Goal: Browse casually: Explore the website without a specific task or goal

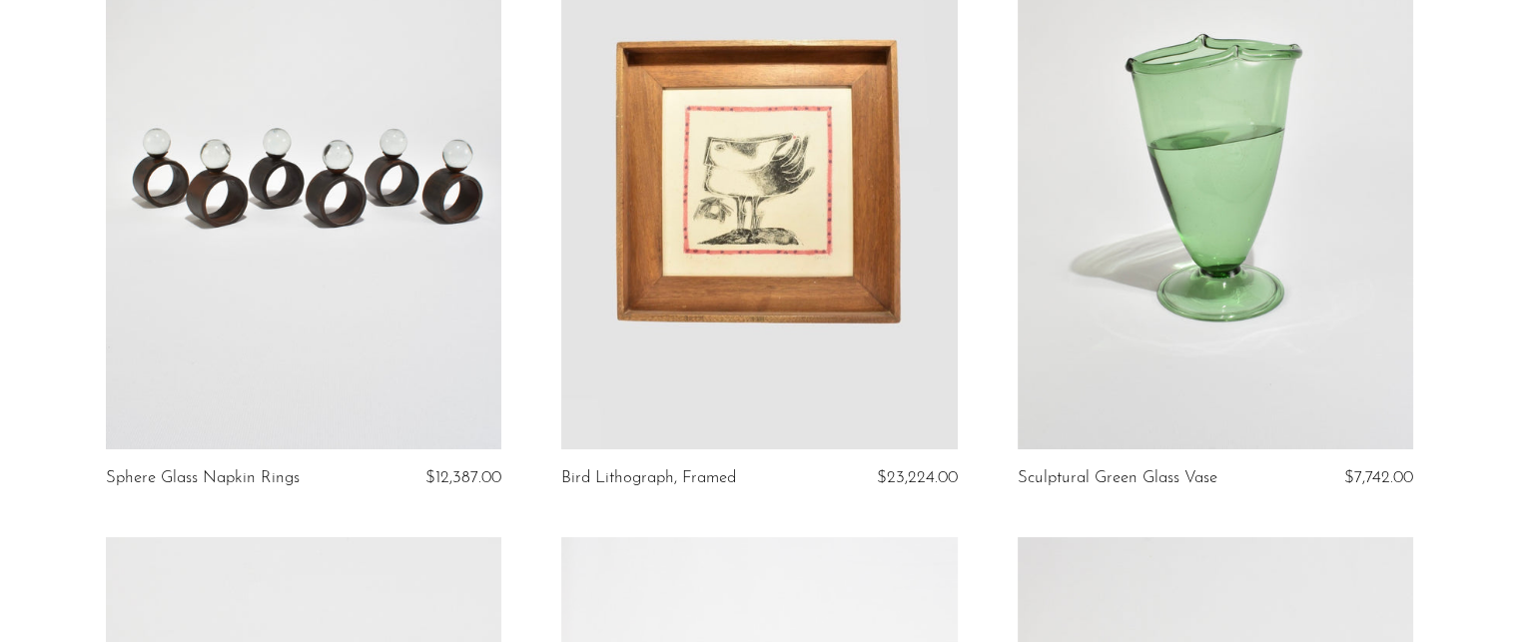
scroll to position [300, 0]
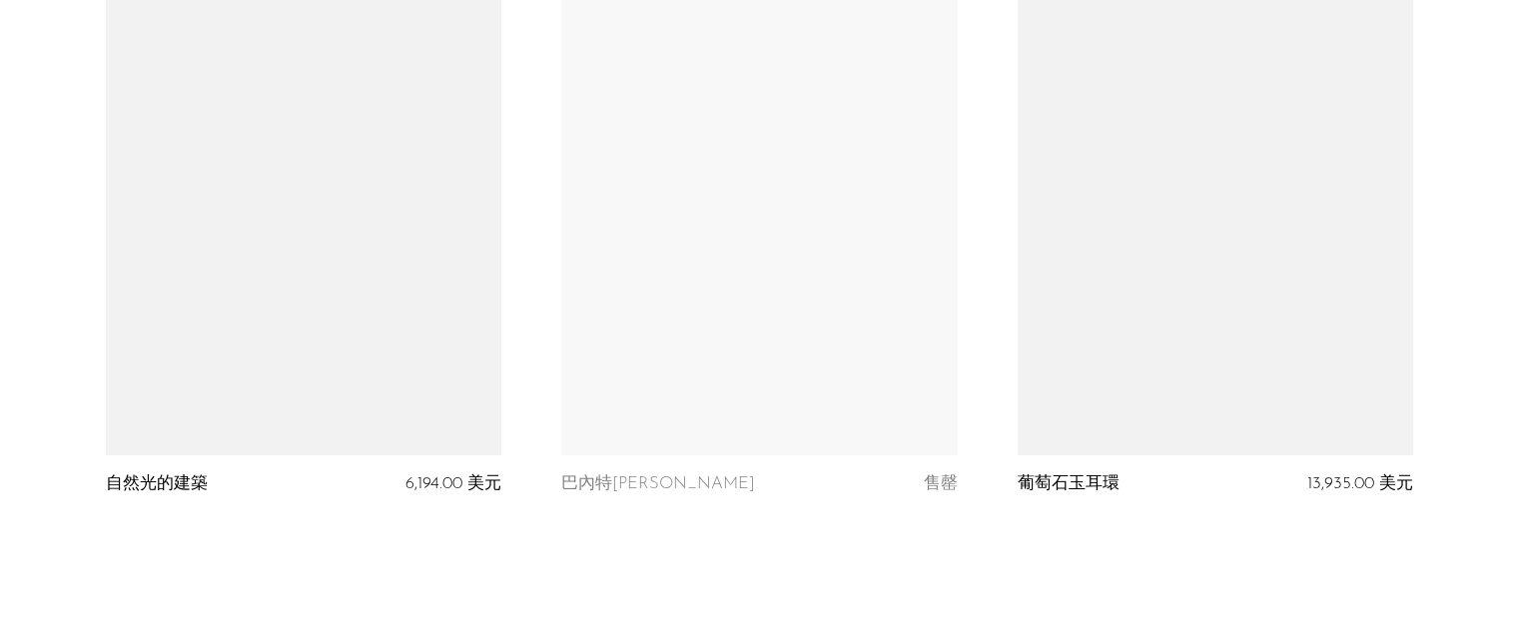
scroll to position [7691, 0]
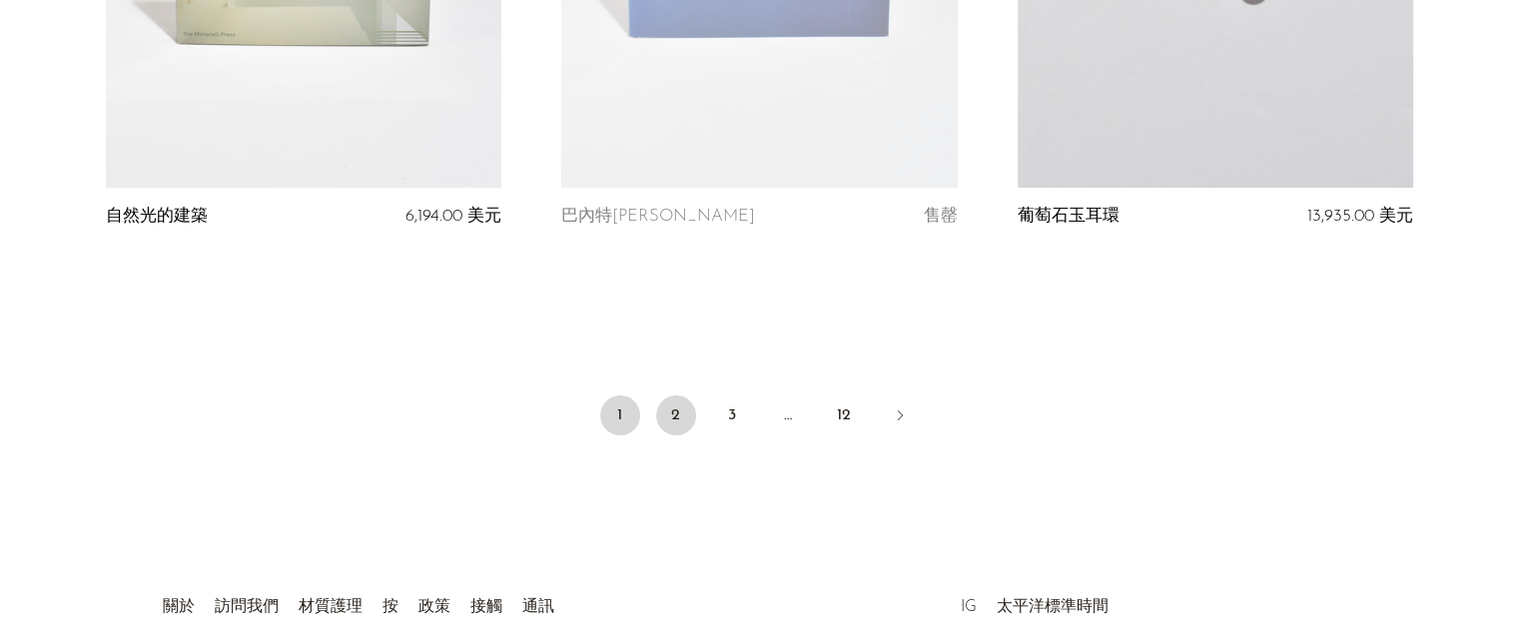
click at [683, 396] on link "2" at bounding box center [676, 416] width 40 height 40
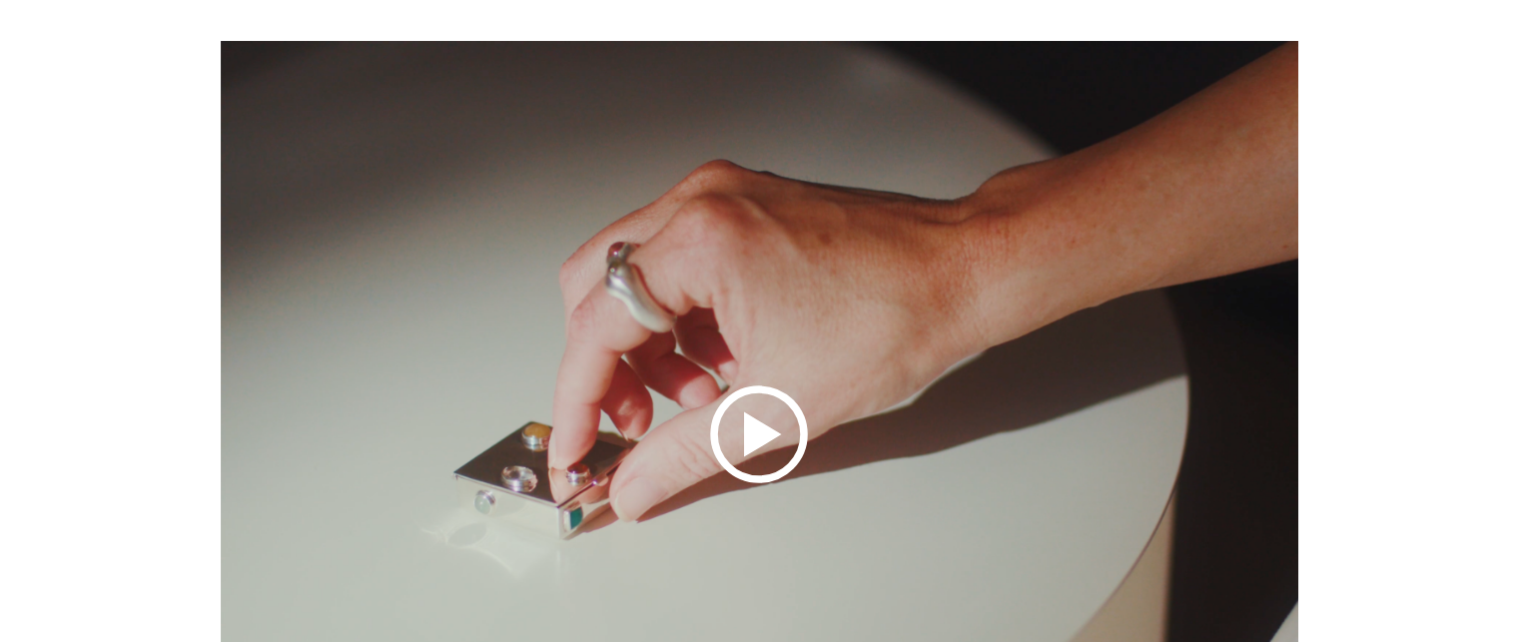
scroll to position [300, 0]
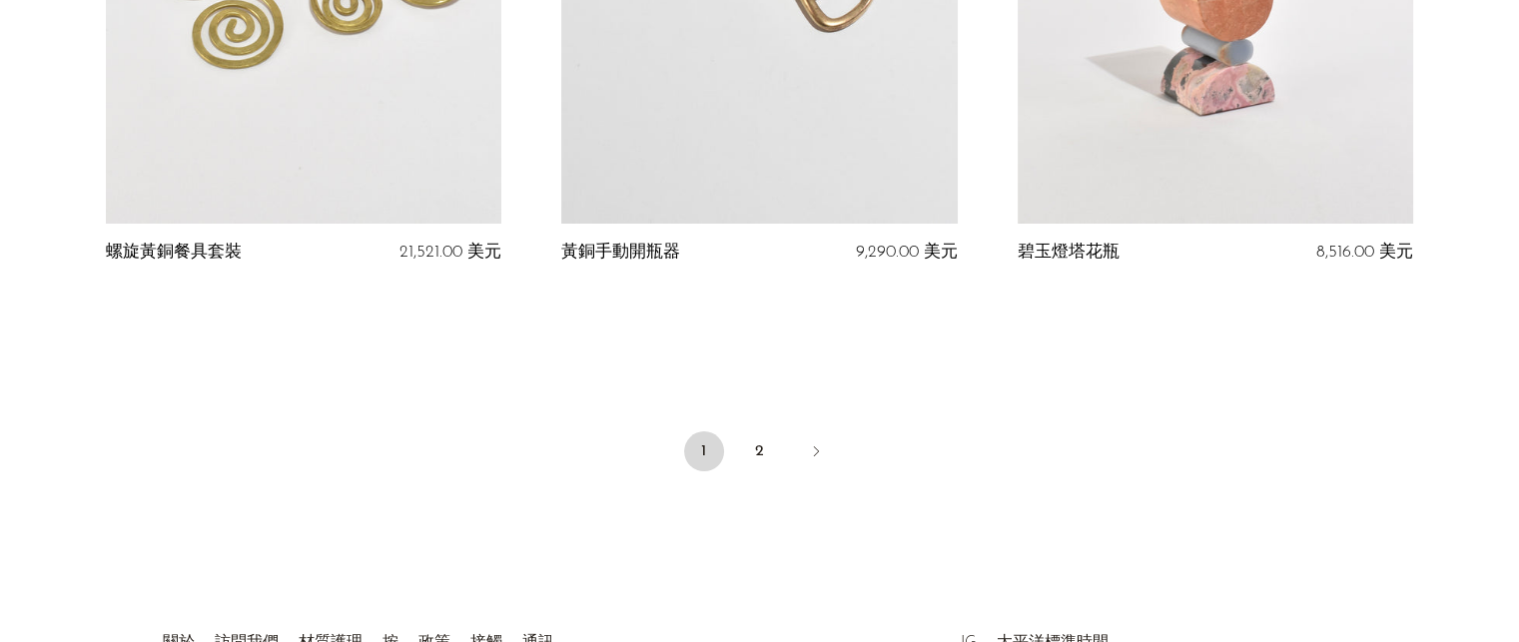
scroll to position [7770, 0]
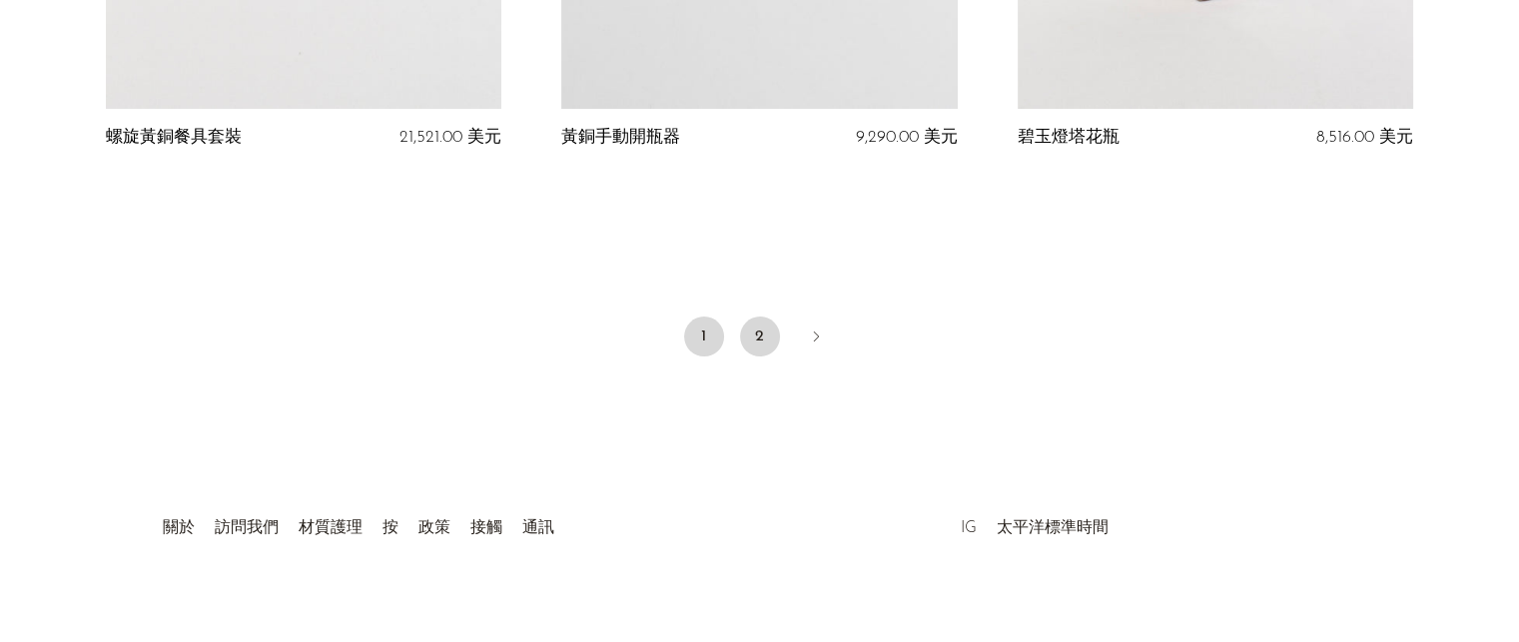
click at [753, 318] on link "2" at bounding box center [760, 337] width 40 height 40
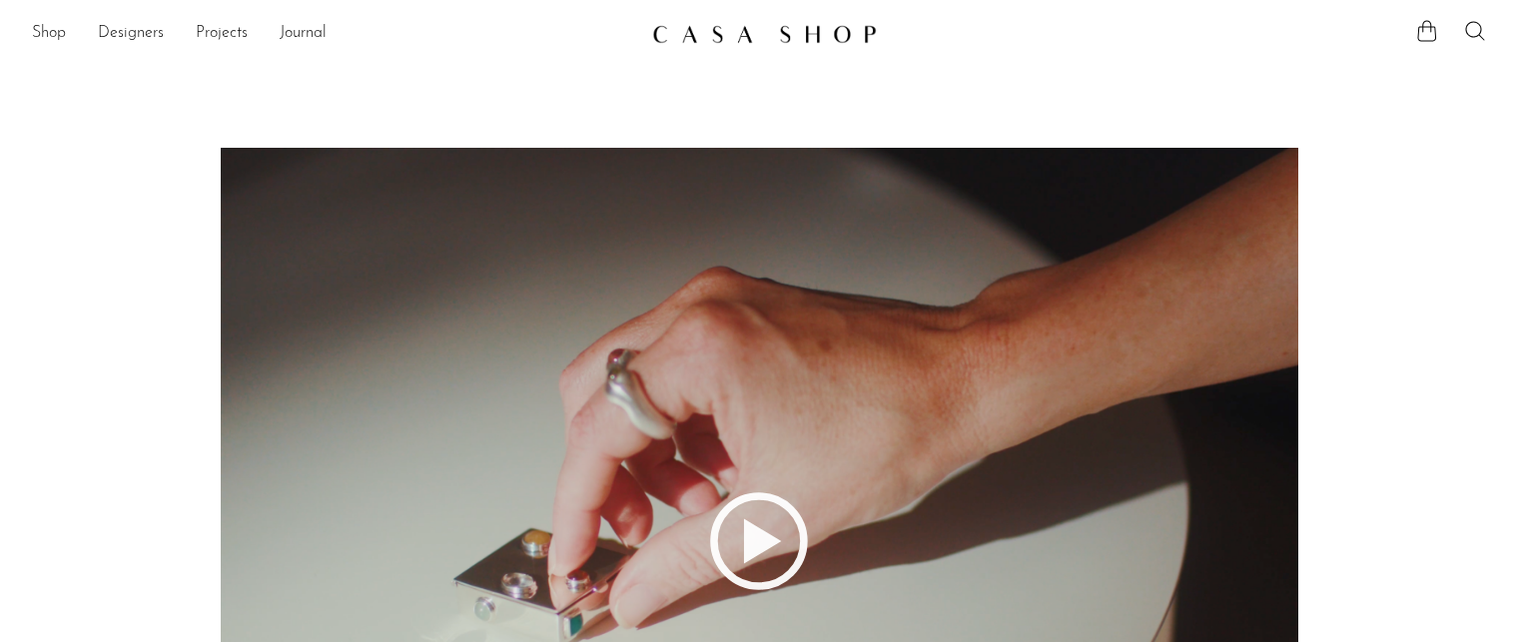
scroll to position [300, 0]
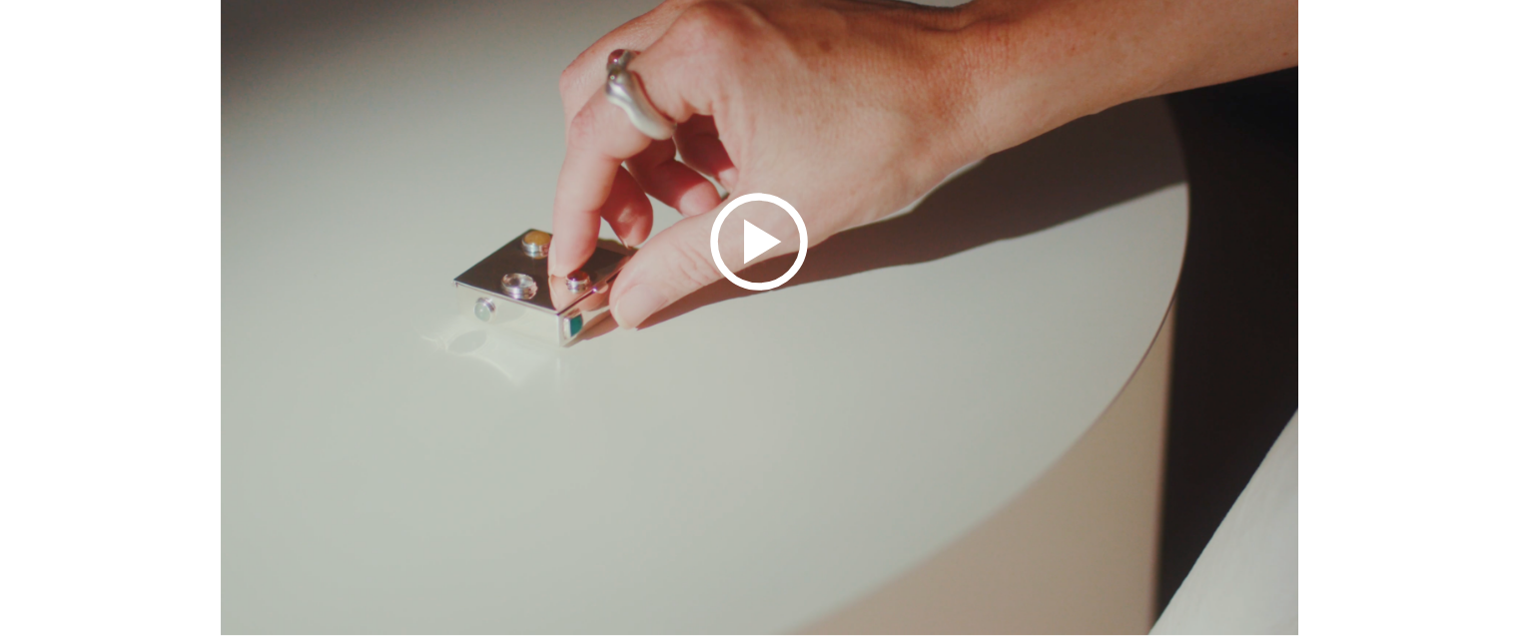
click at [1395, 215] on icon at bounding box center [759, 242] width 1455 height 788
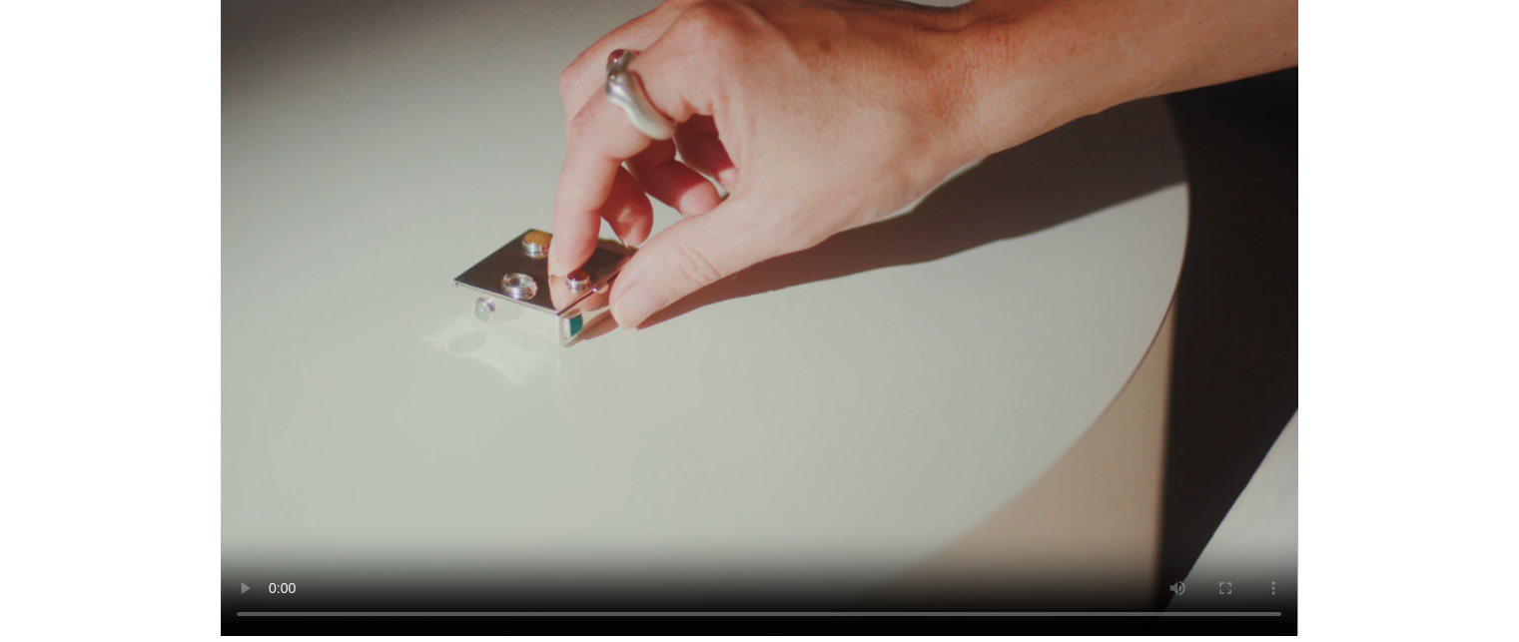
click at [67, 381] on video at bounding box center [759, 242] width 1455 height 788
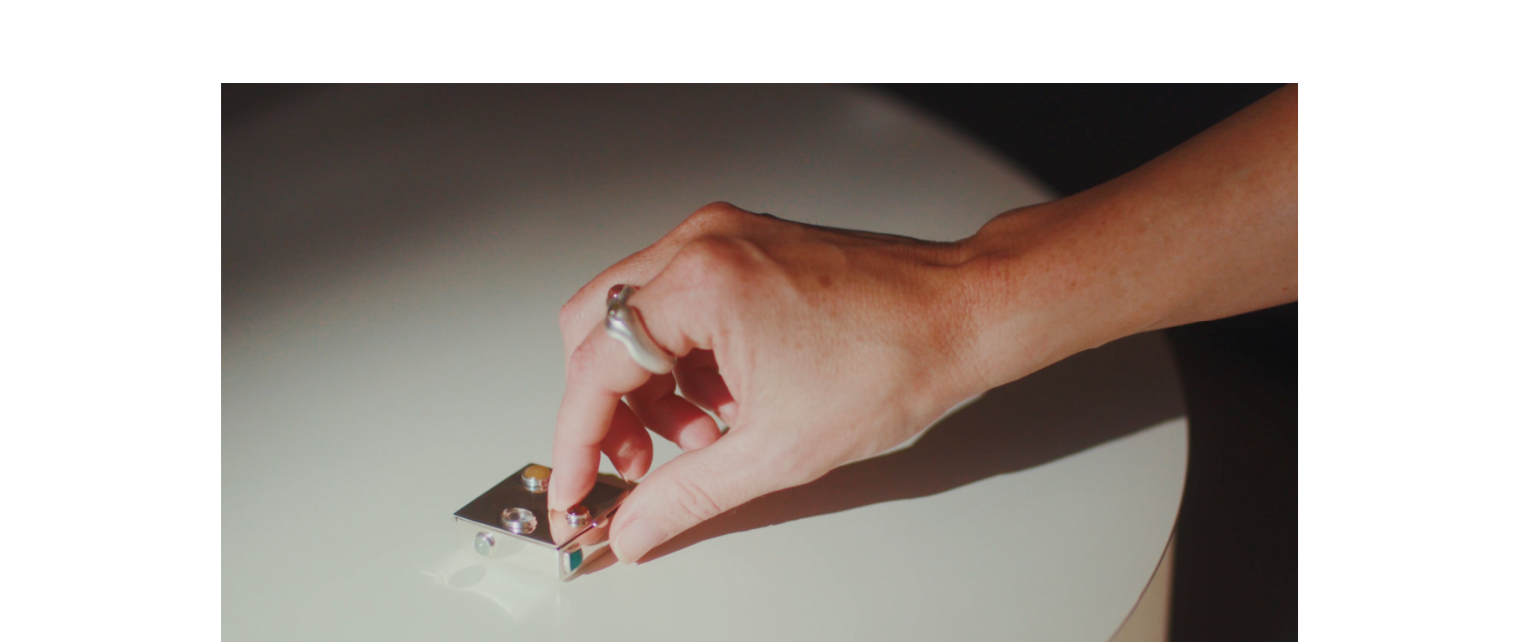
scroll to position [100, 0]
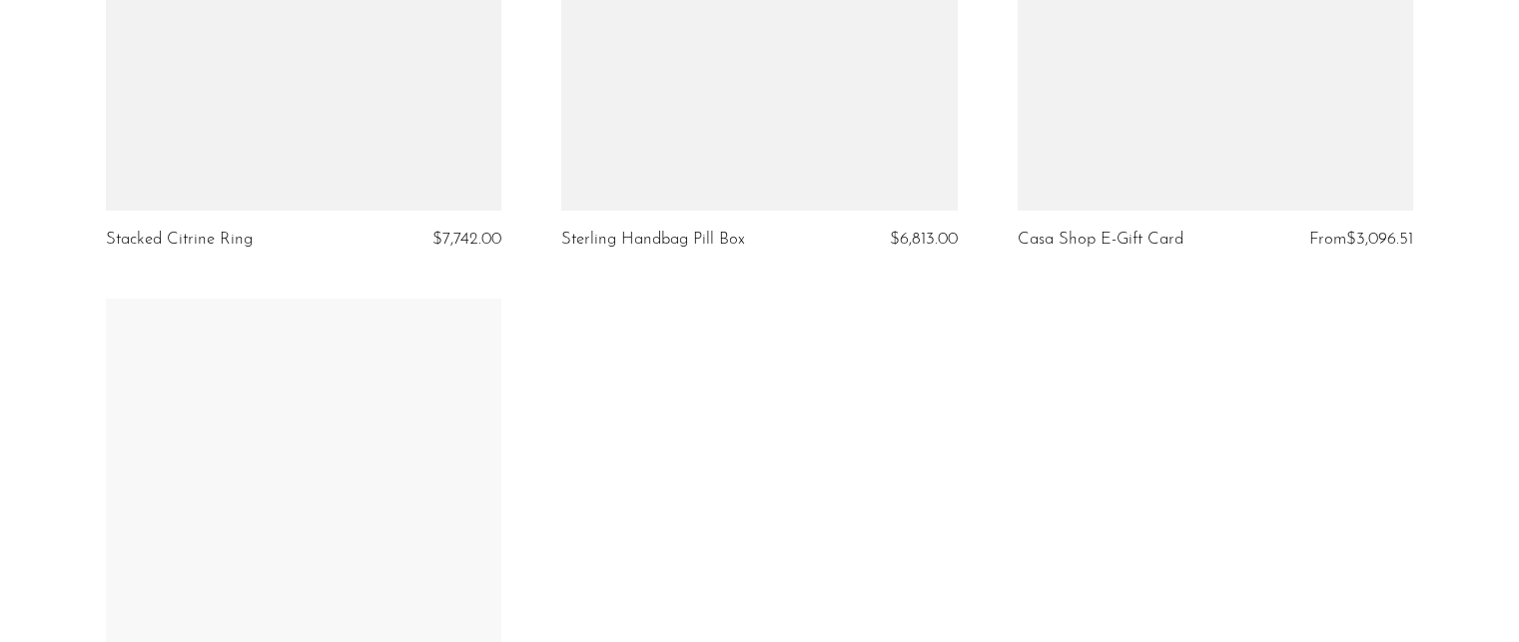
scroll to position [6792, 0]
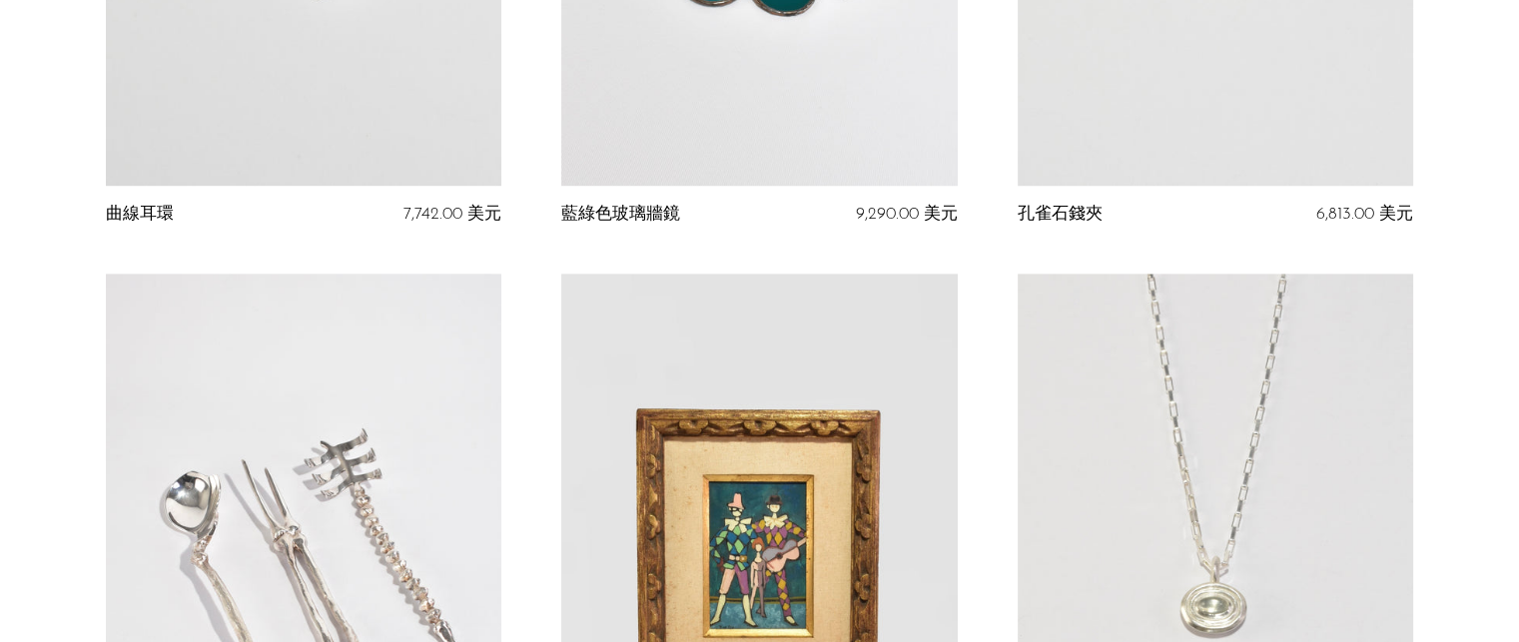
scroll to position [2797, 0]
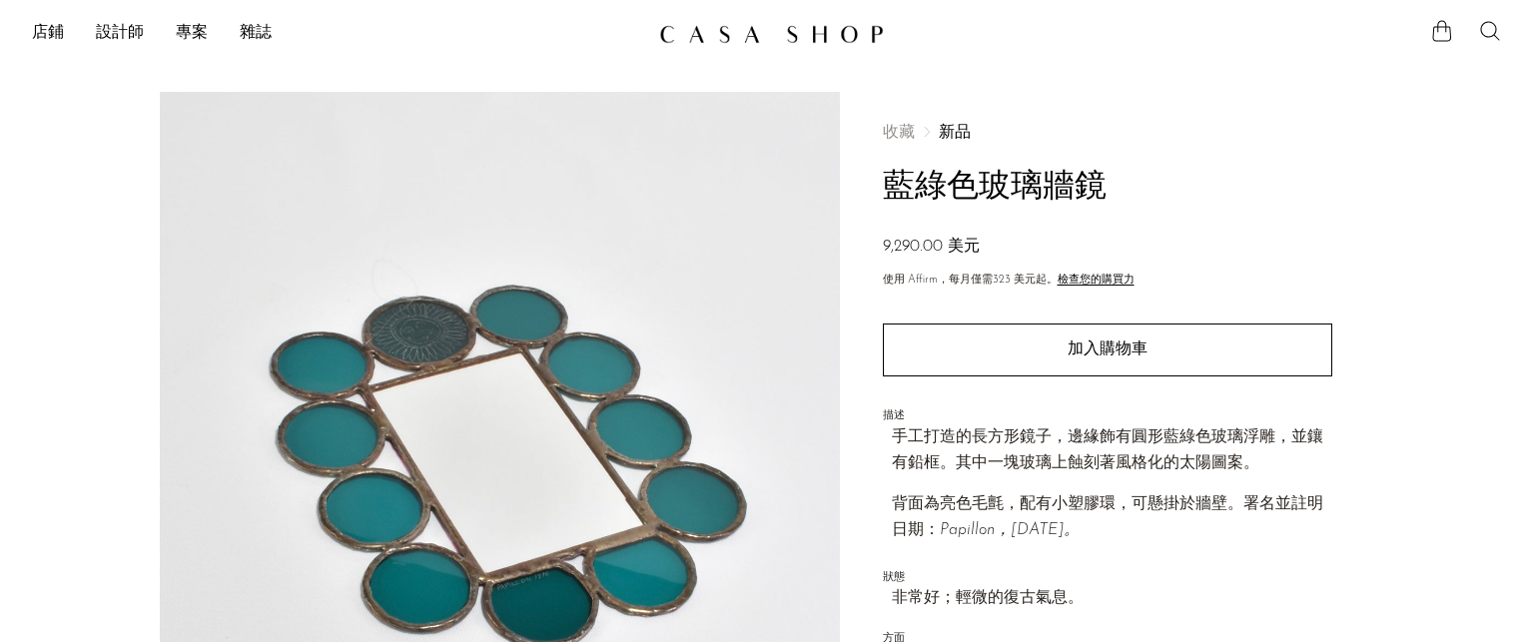
click at [1266, 280] on p "使用 Affirm，每月僅需 323 美元 起。 檢查您的購買力" at bounding box center [1107, 281] width 449 height 18
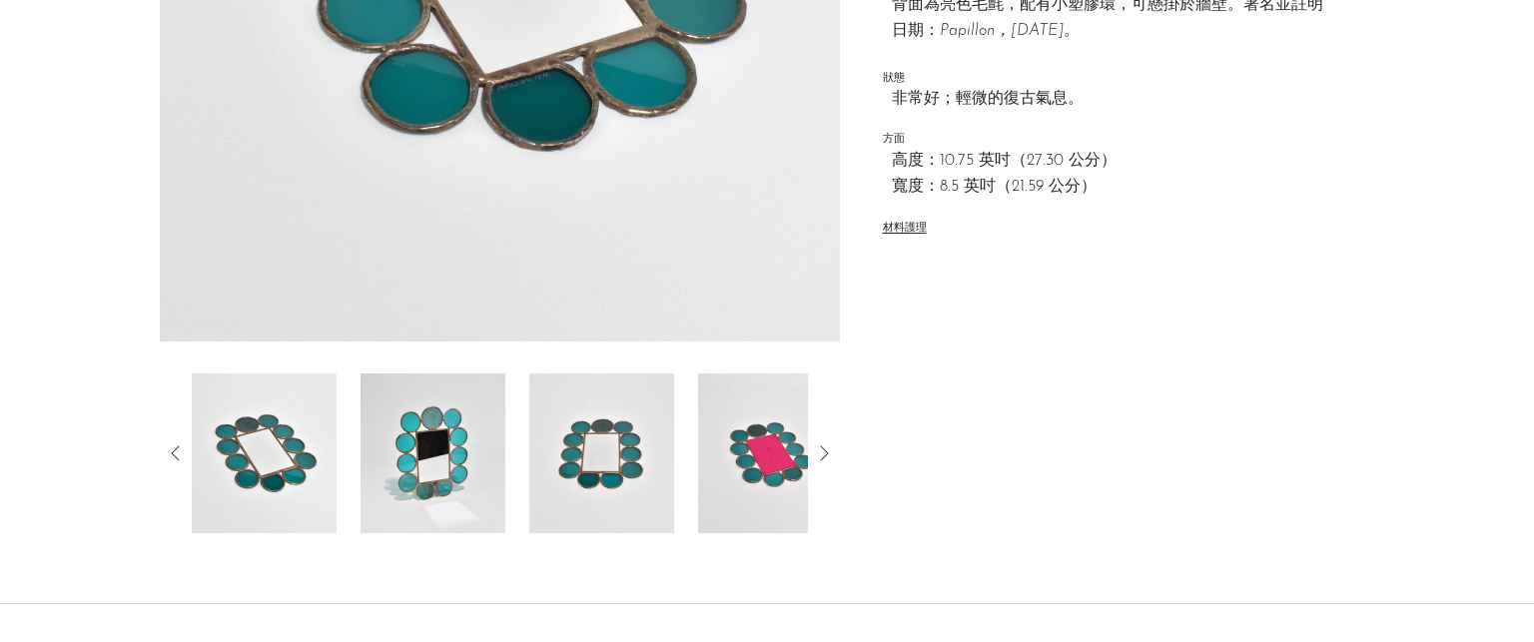
scroll to position [658, 0]
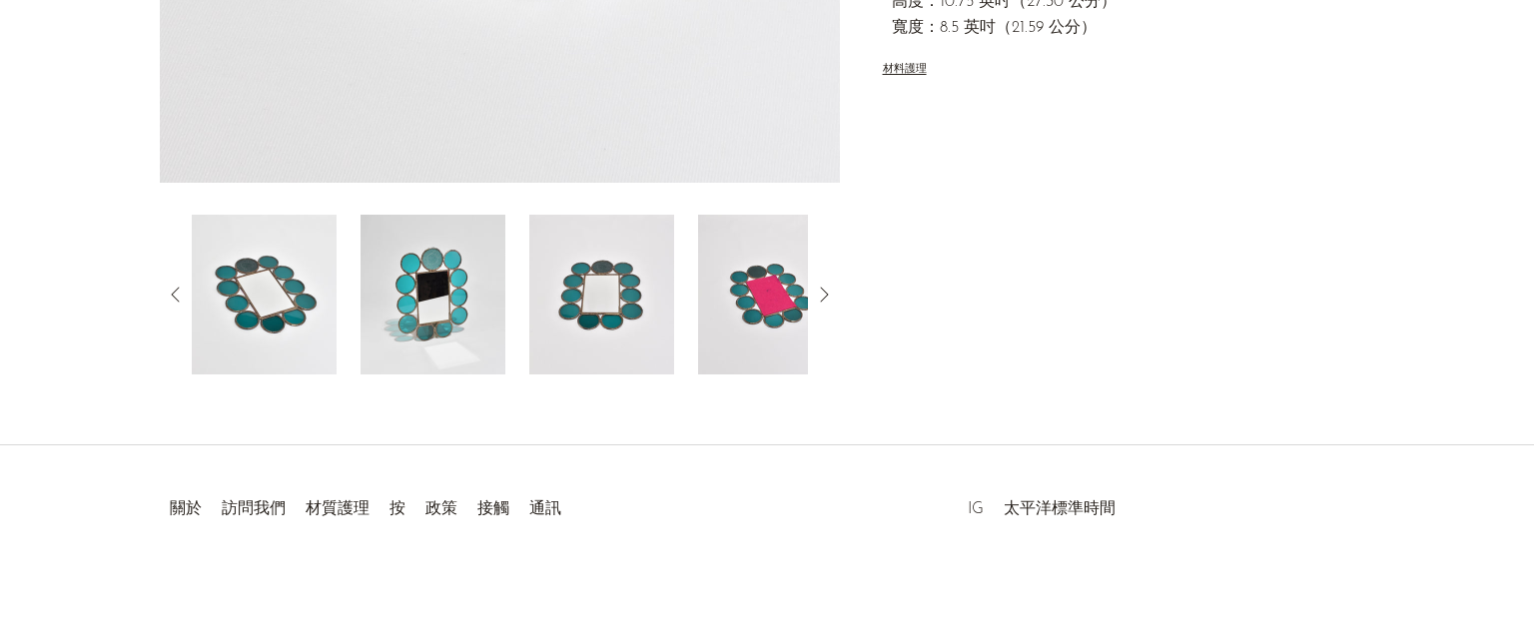
click at [449, 339] on img at bounding box center [433, 295] width 145 height 160
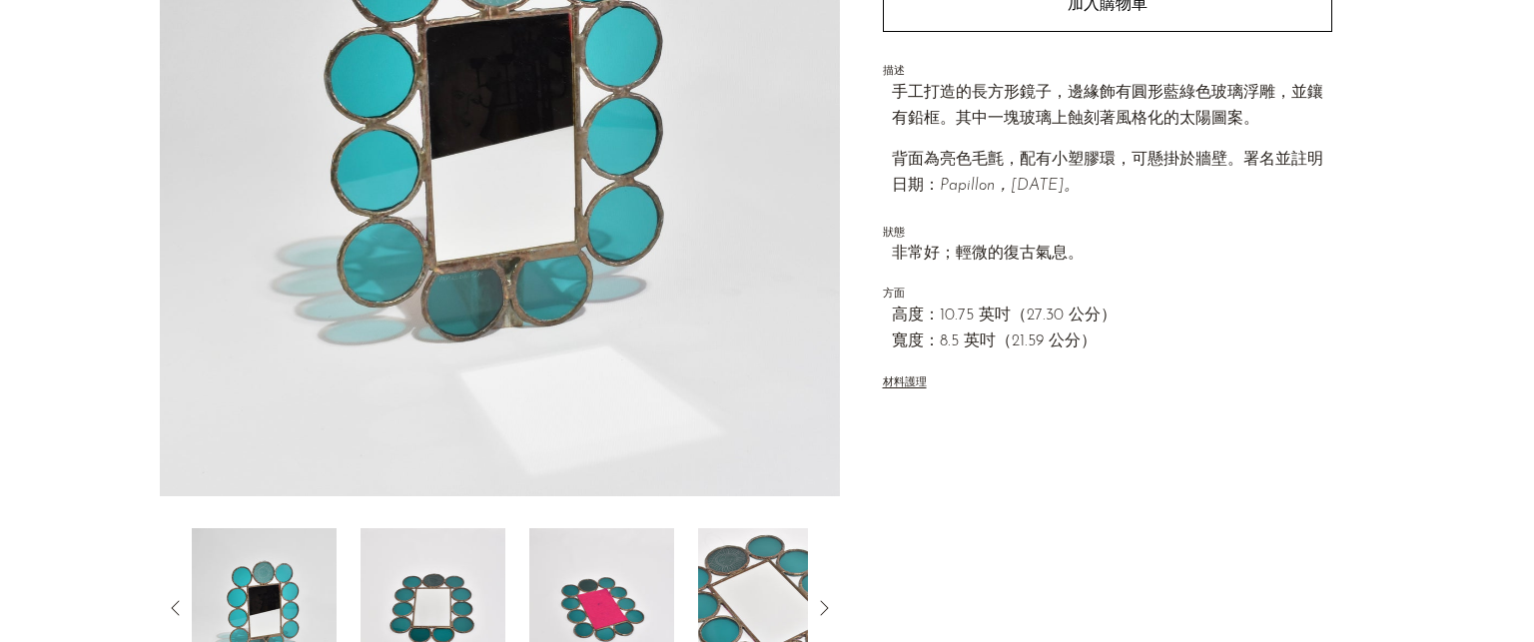
scroll to position [458, 0]
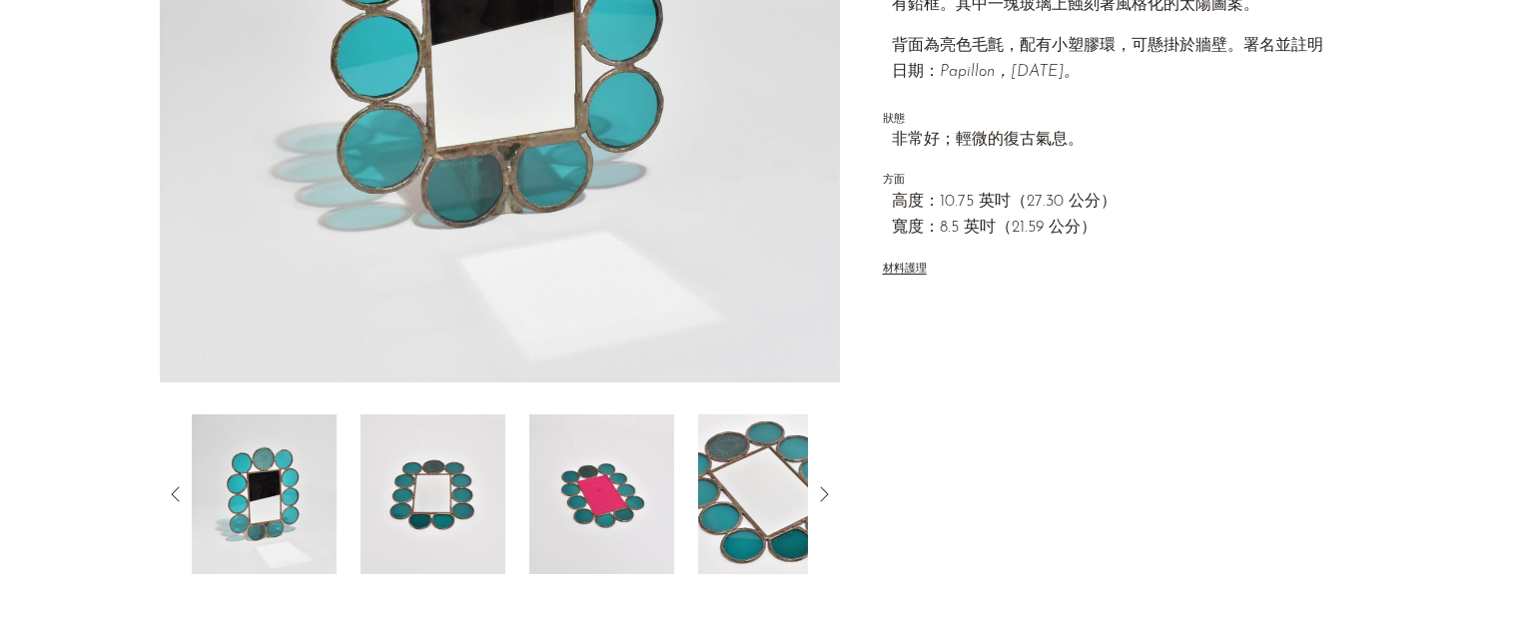
click at [470, 448] on img at bounding box center [433, 495] width 145 height 160
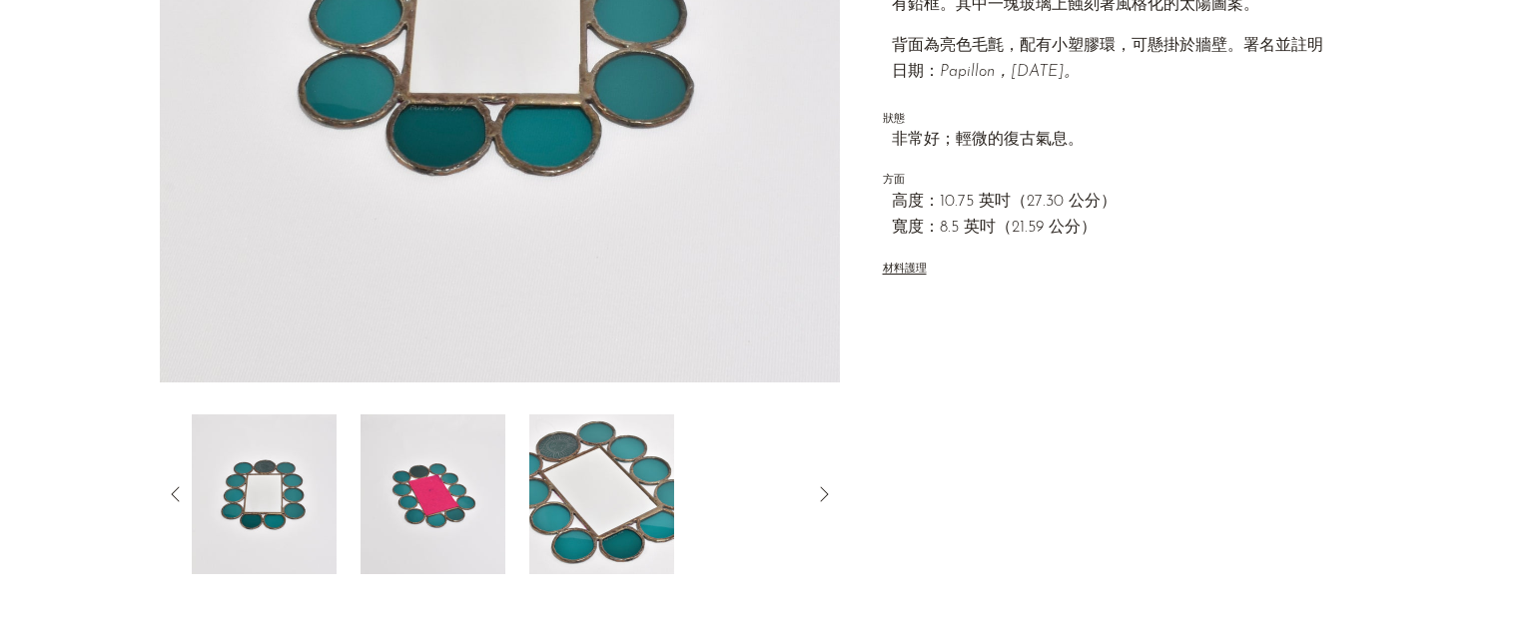
click at [459, 445] on img at bounding box center [433, 495] width 145 height 160
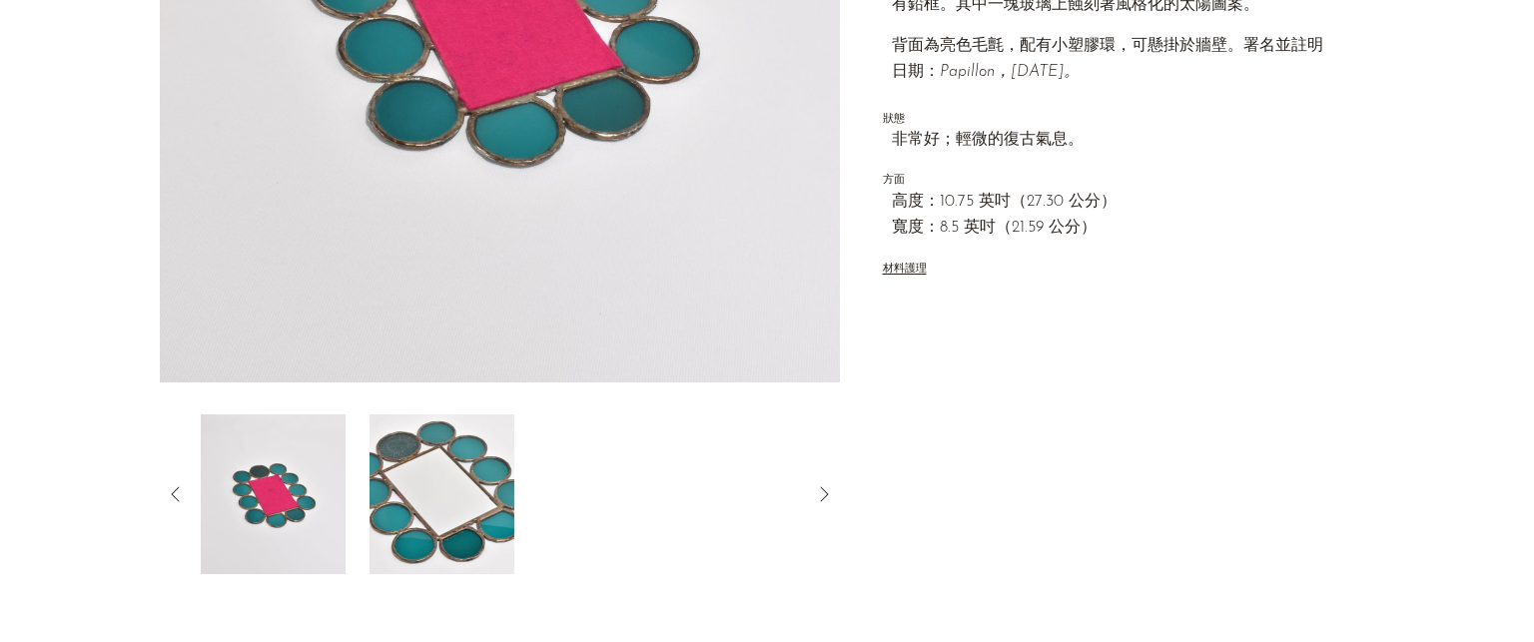
click at [495, 447] on img at bounding box center [442, 495] width 145 height 160
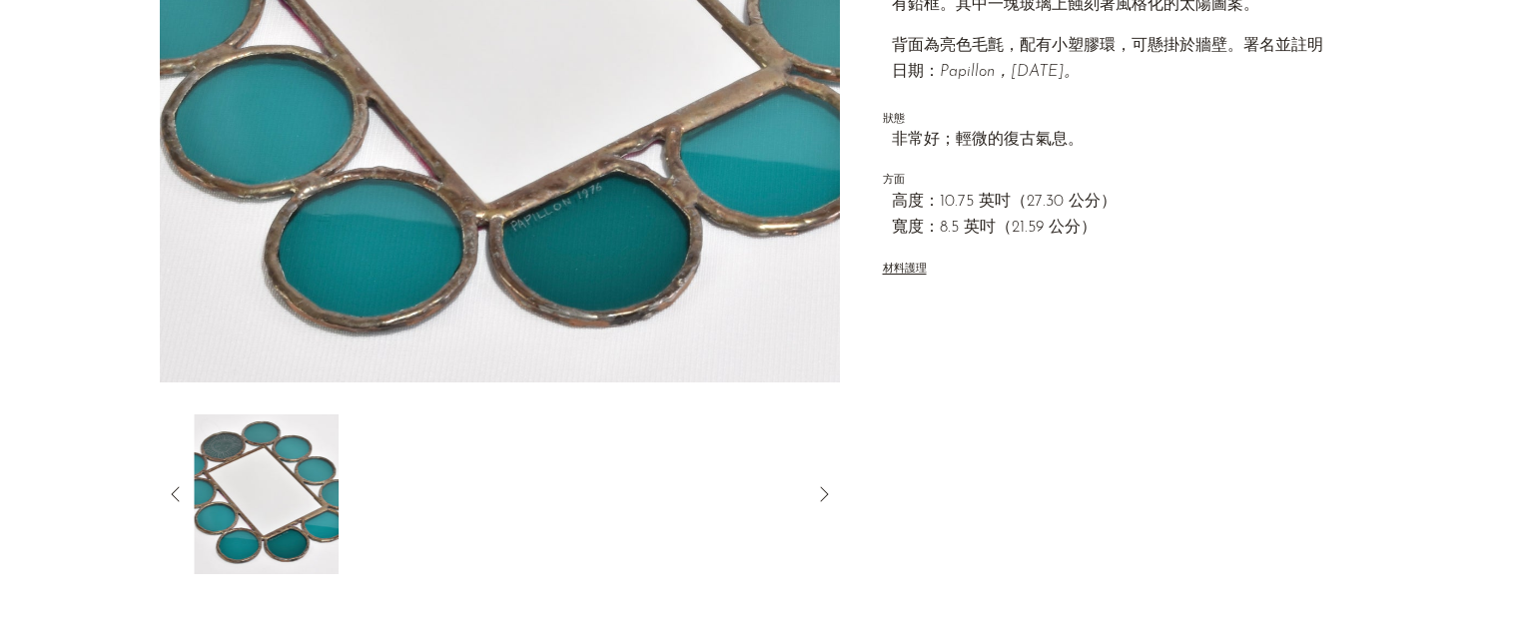
scroll to position [159, 0]
